Goal: Browse casually

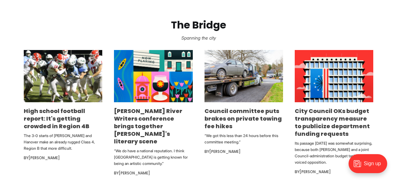
scroll to position [325, 0]
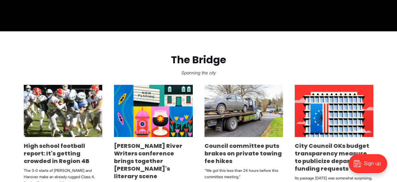
scroll to position [291, 0]
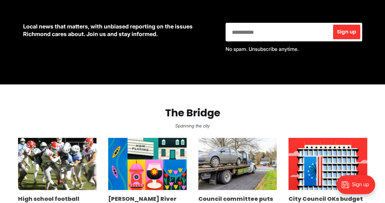
scroll to position [272, 0]
